Goal: Check status: Check status

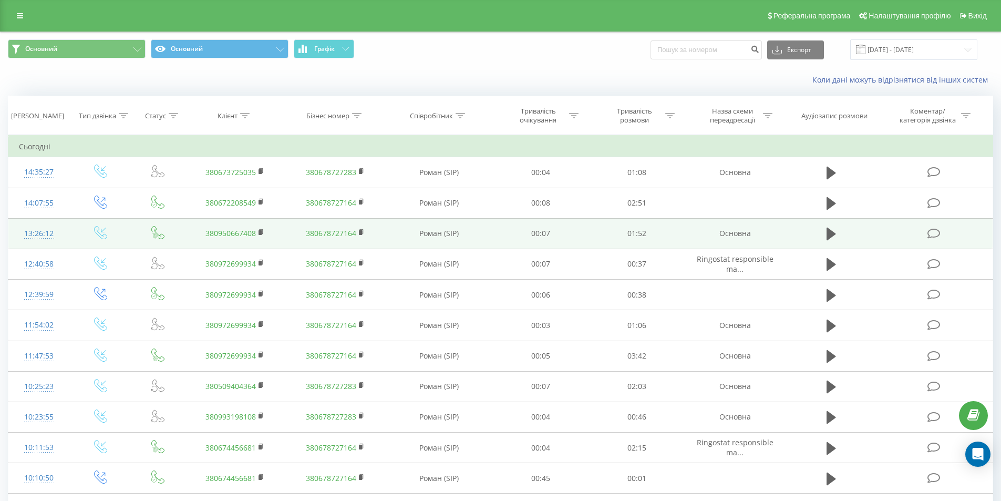
click at [843, 234] on td at bounding box center [831, 233] width 92 height 30
click at [829, 236] on icon at bounding box center [831, 234] width 9 height 13
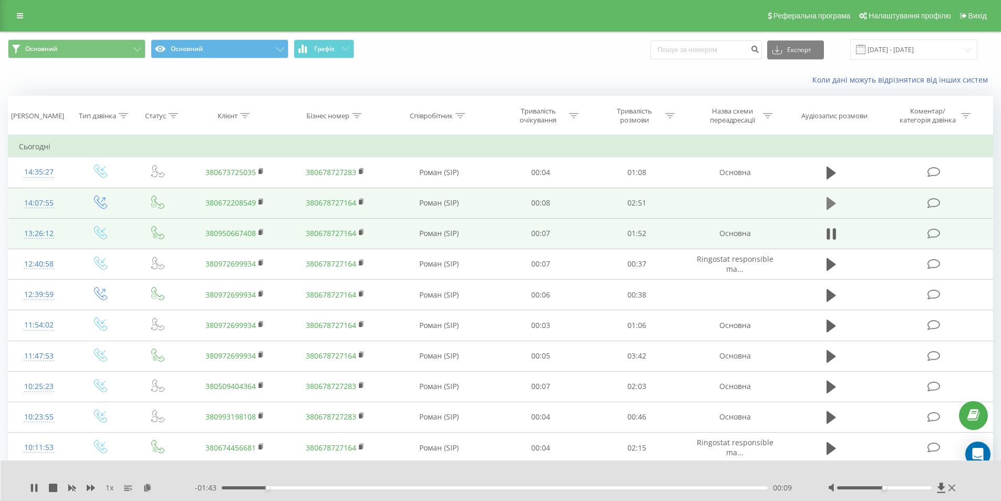
click at [829, 197] on icon at bounding box center [831, 203] width 9 height 15
click at [832, 201] on icon at bounding box center [831, 203] width 9 height 15
